Goal: Find contact information: Find contact information

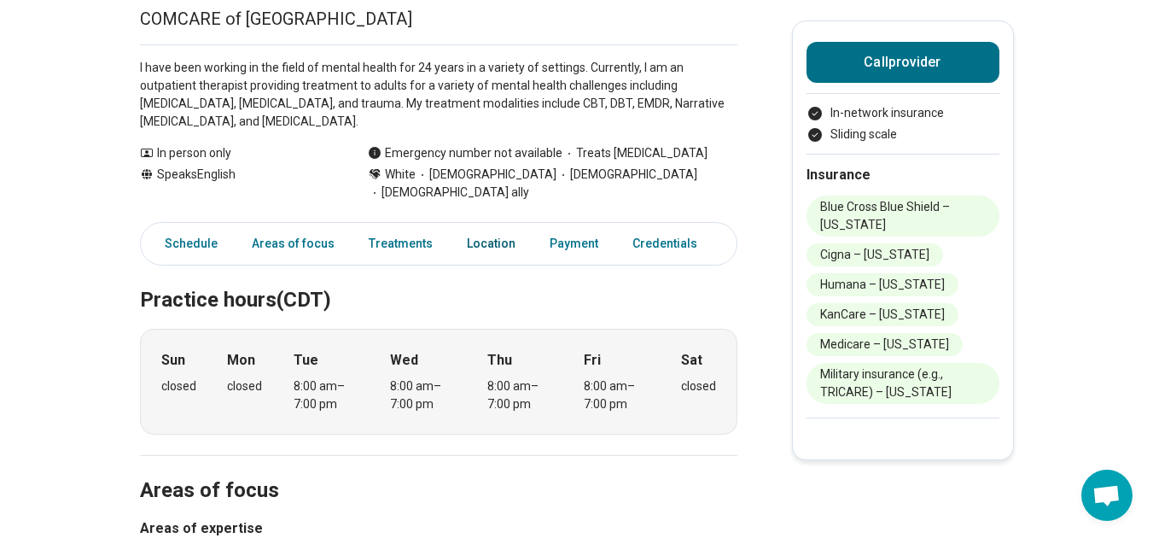
click at [490, 226] on link "Location" at bounding box center [491, 243] width 69 height 35
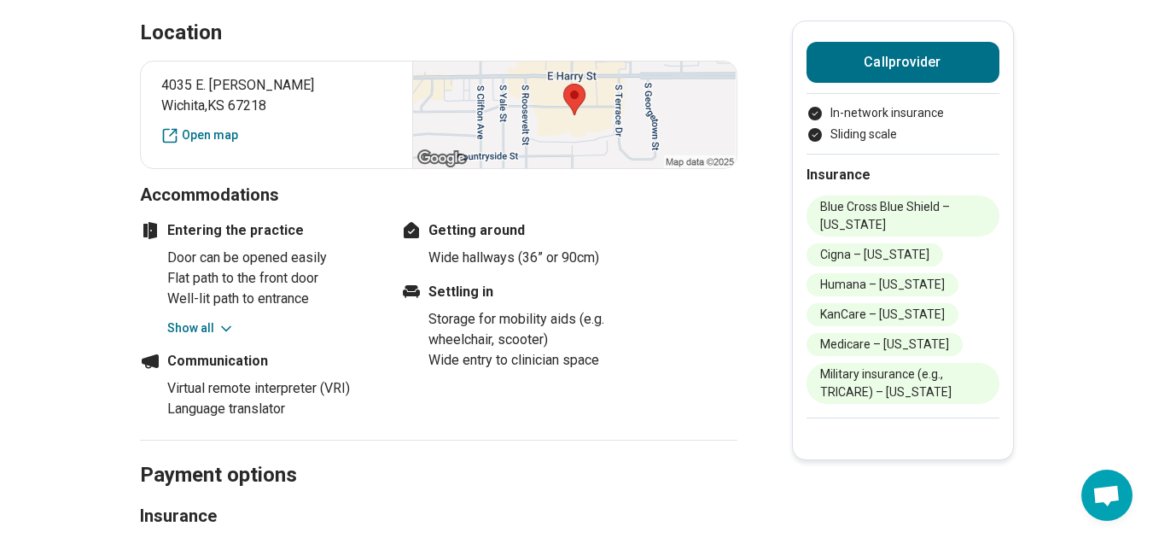
scroll to position [1098, 0]
drag, startPoint x: 158, startPoint y: 64, endPoint x: 298, endPoint y: 87, distance: 141.9
click at [298, 87] on div "[STREET_ADDRESS][PERSON_NAME] Open map" at bounding box center [438, 114] width 597 height 108
copy p "[STREET_ADDRESS][PERSON_NAME]"
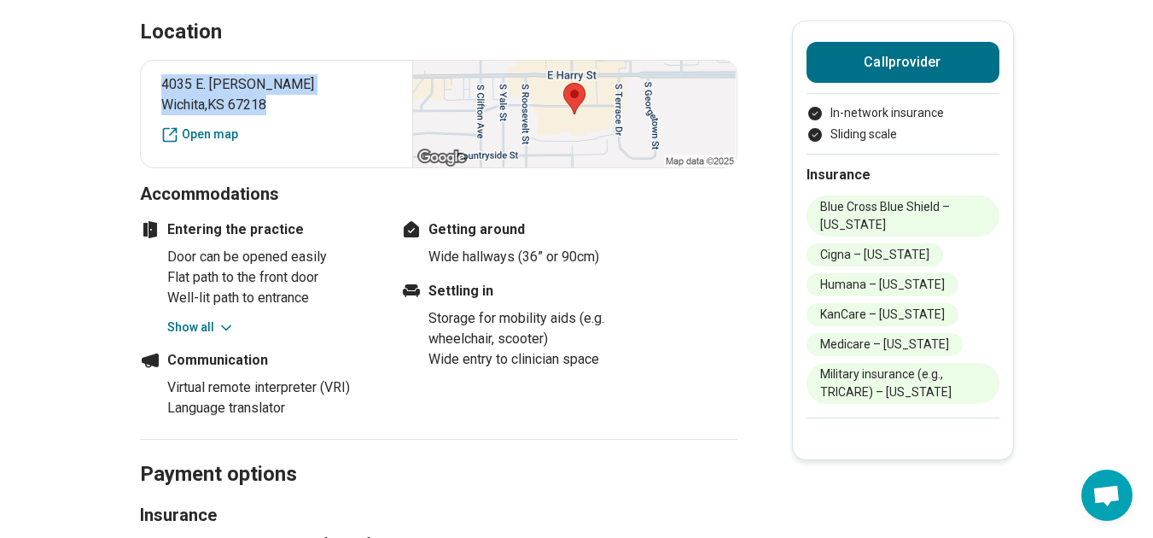
drag, startPoint x: 156, startPoint y: 60, endPoint x: 291, endPoint y: 85, distance: 137.3
click at [291, 85] on div "[STREET_ADDRESS][PERSON_NAME] Open map" at bounding box center [438, 114] width 597 height 108
copy p "[STREET_ADDRESS][PERSON_NAME]"
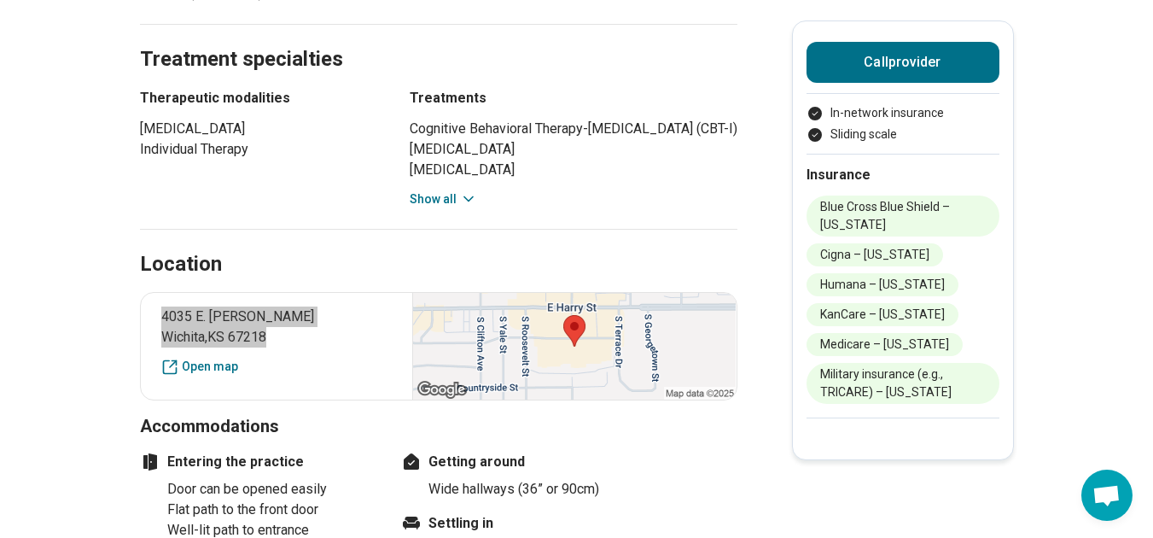
scroll to position [882, 0]
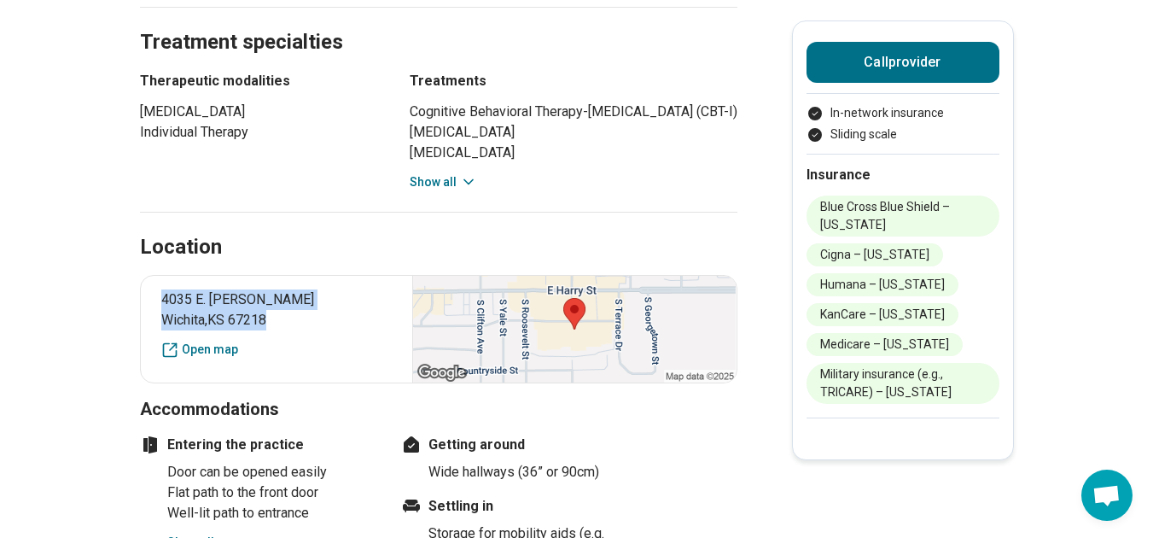
click at [119, 282] on main "[PERSON_NAME] ( She/Her/Hers ) Licensed Clinical Professional Counselor (LCPC) …" at bounding box center [576, 157] width 1153 height 1942
drag, startPoint x: 167, startPoint y: 280, endPoint x: 278, endPoint y: 298, distance: 112.4
click at [278, 298] on p "[STREET_ADDRESS][PERSON_NAME]" at bounding box center [276, 309] width 231 height 41
copy p "[STREET_ADDRESS][PERSON_NAME]"
